Goal: Register for event/course

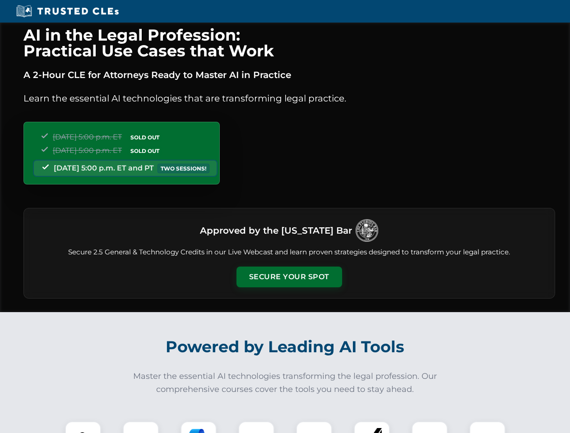
click at [289, 277] on button "Secure Your Spot" at bounding box center [289, 277] width 106 height 21
click at [83, 427] on img at bounding box center [83, 439] width 26 height 26
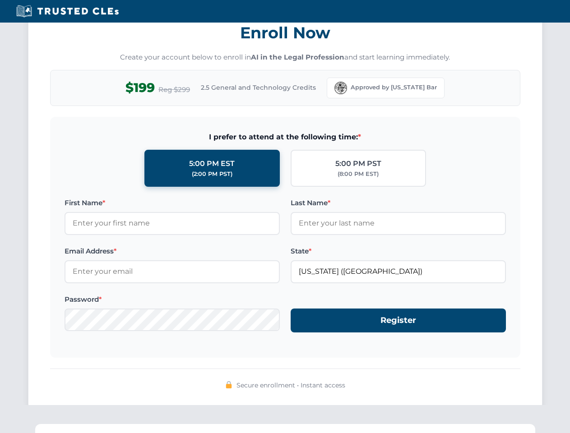
scroll to position [885, 0]
